Goal: Task Accomplishment & Management: Manage account settings

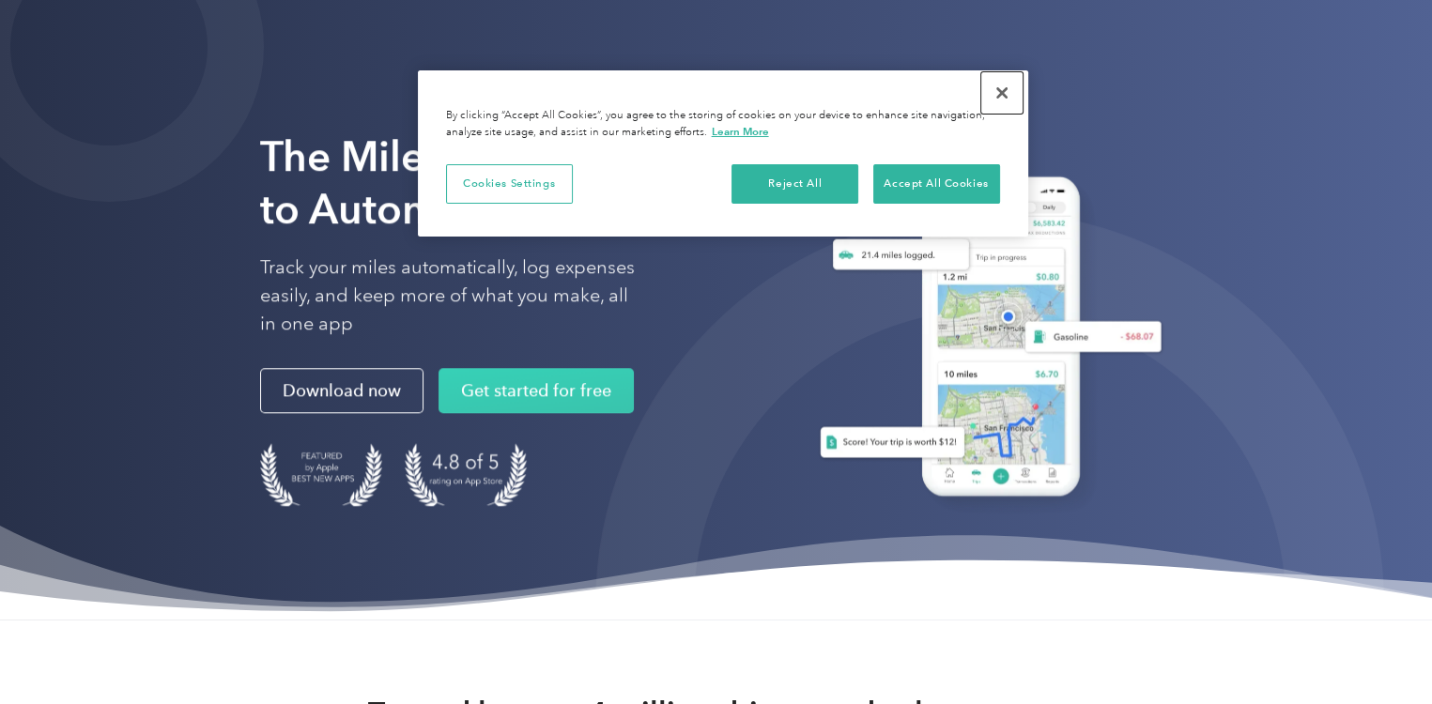
click at [1005, 91] on button "Close" at bounding box center [1001, 92] width 41 height 41
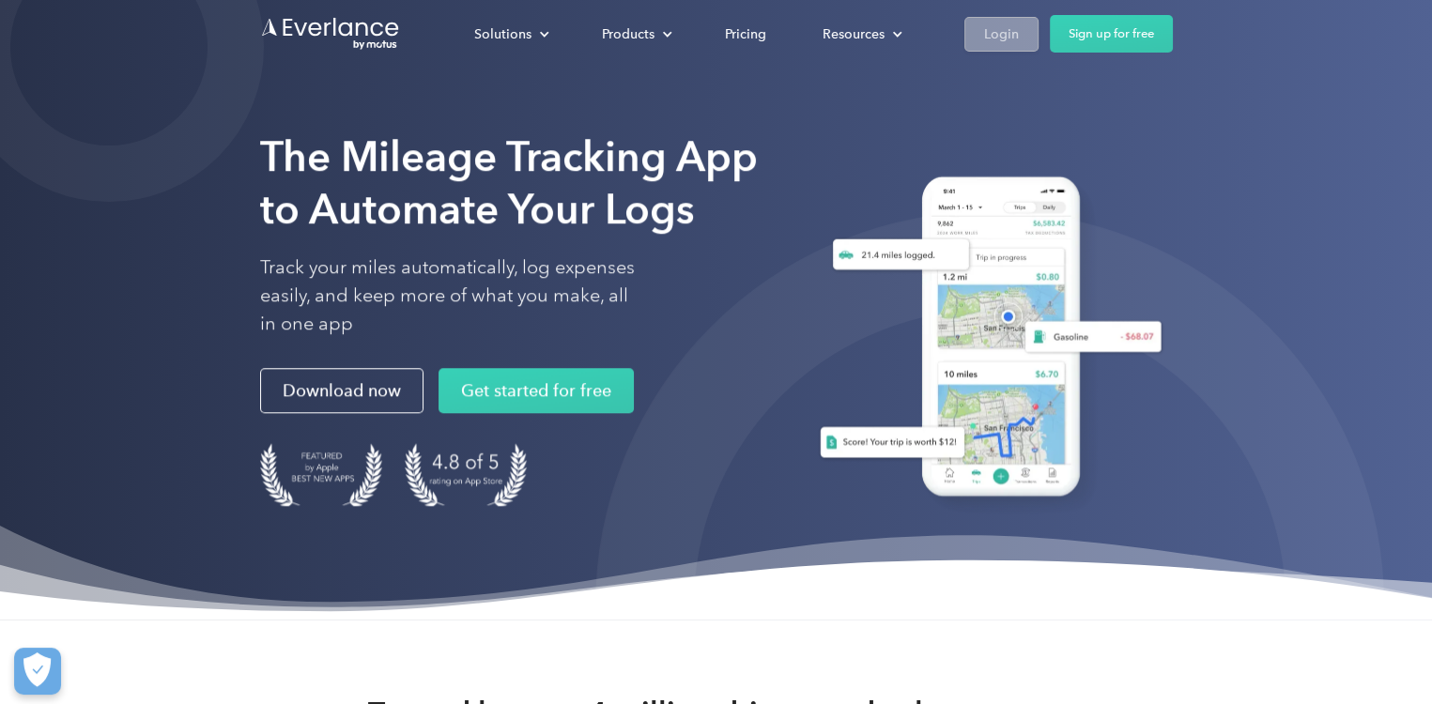
click at [1010, 39] on div "Login" at bounding box center [1001, 34] width 35 height 23
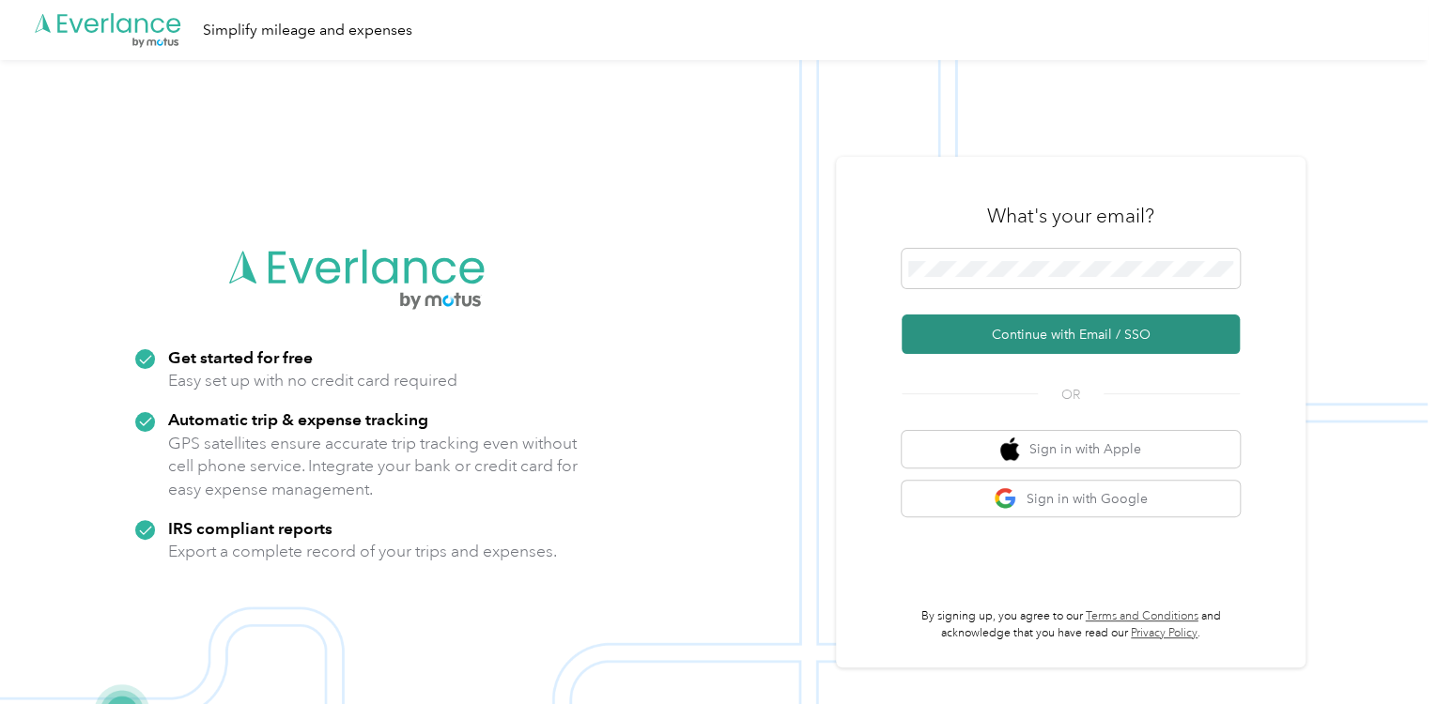
click at [1079, 338] on button "Continue with Email / SSO" at bounding box center [1071, 334] width 338 height 39
click at [1104, 349] on button "Continue with Email / SSO" at bounding box center [1071, 334] width 338 height 39
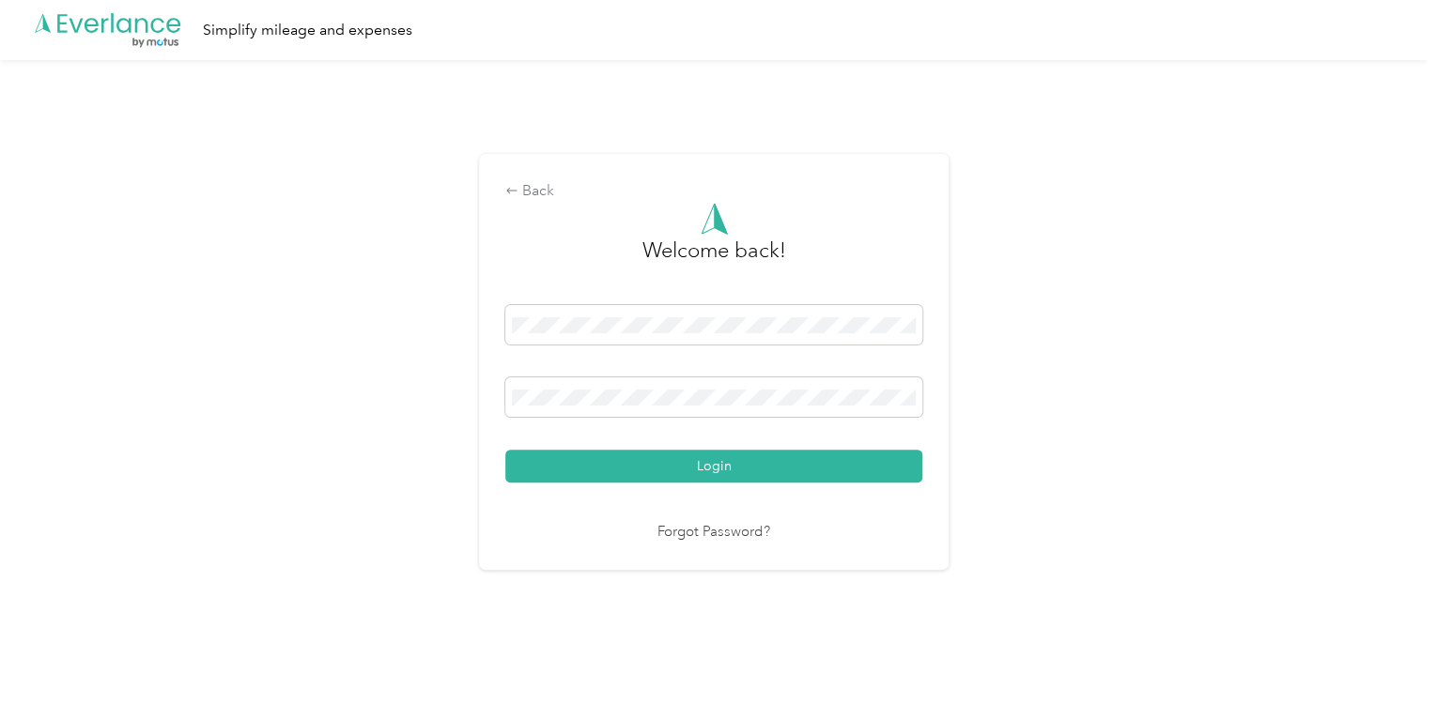
click at [505, 450] on button "Login" at bounding box center [713, 466] width 417 height 33
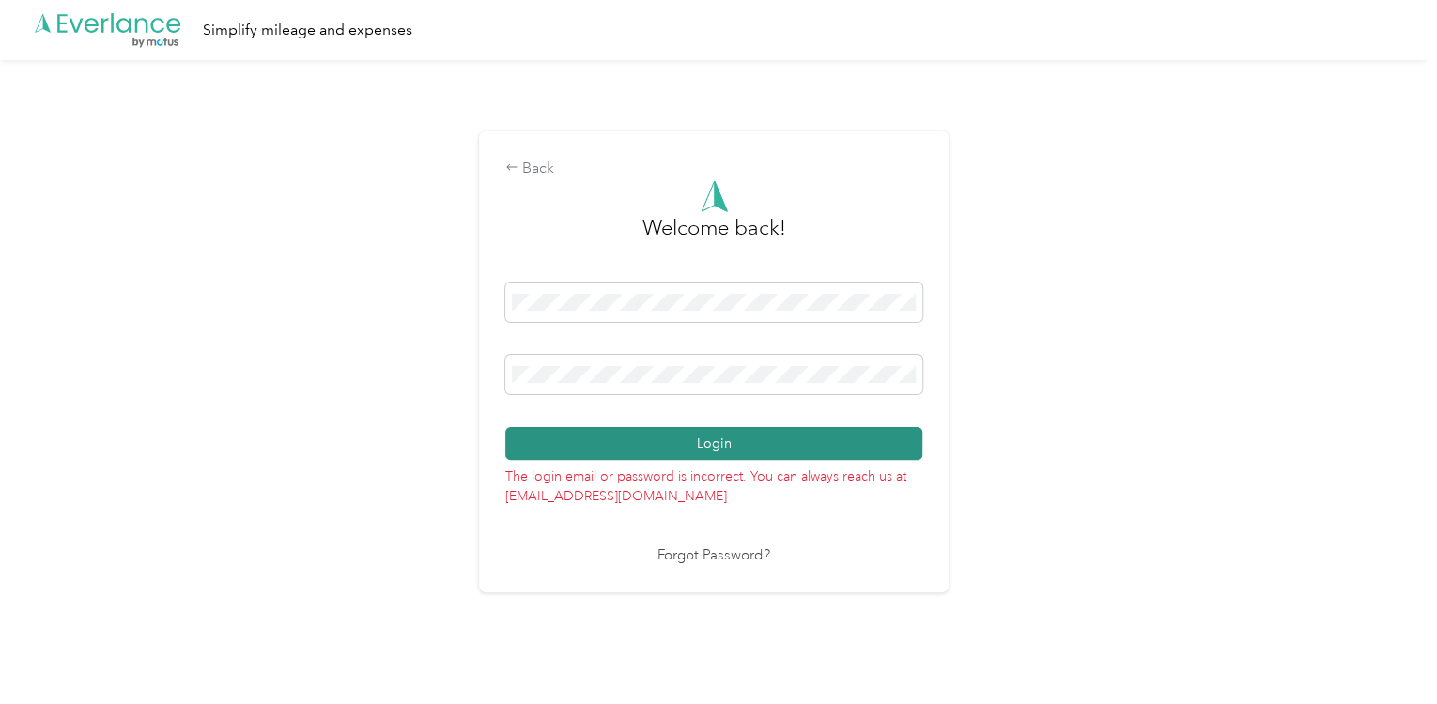
click at [505, 427] on button "Login" at bounding box center [713, 443] width 417 height 33
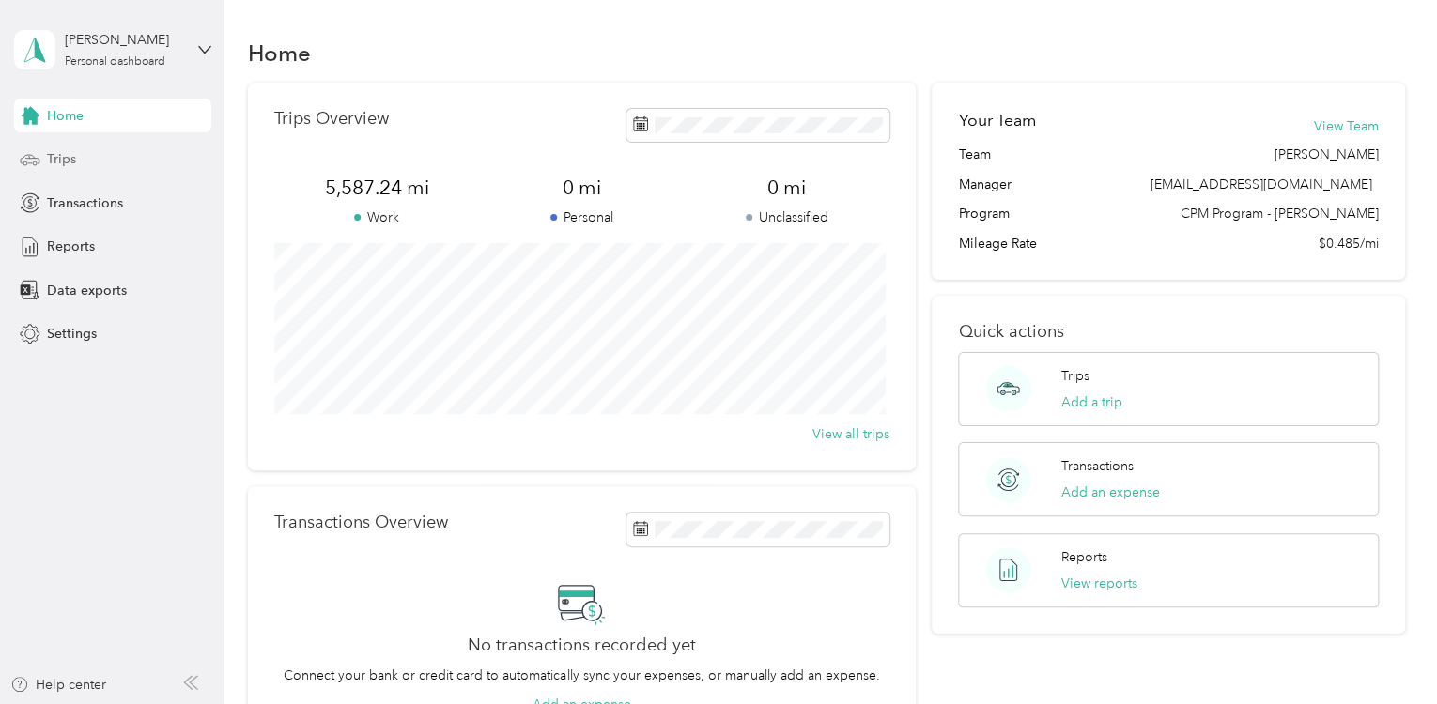
click at [74, 162] on span "Trips" at bounding box center [61, 159] width 29 height 20
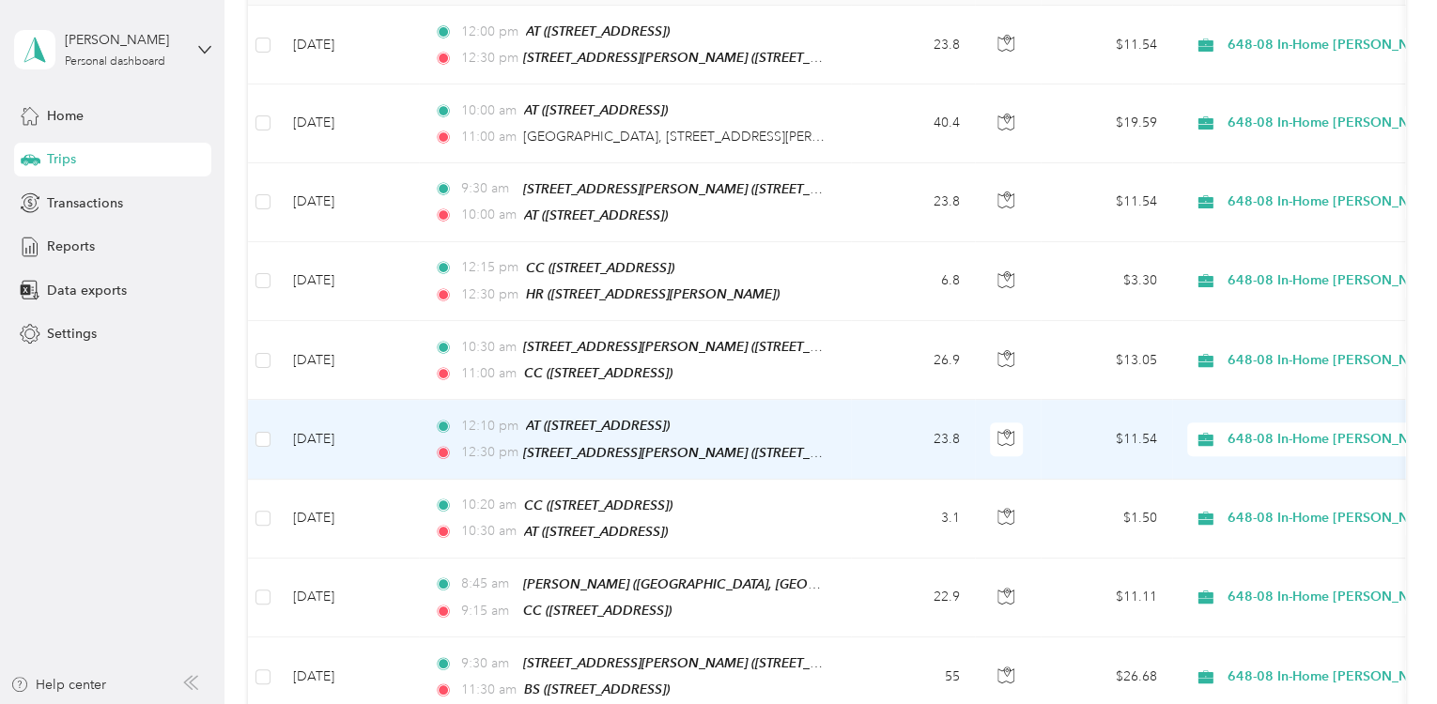
scroll to position [376, 0]
